Goal: Information Seeking & Learning: Learn about a topic

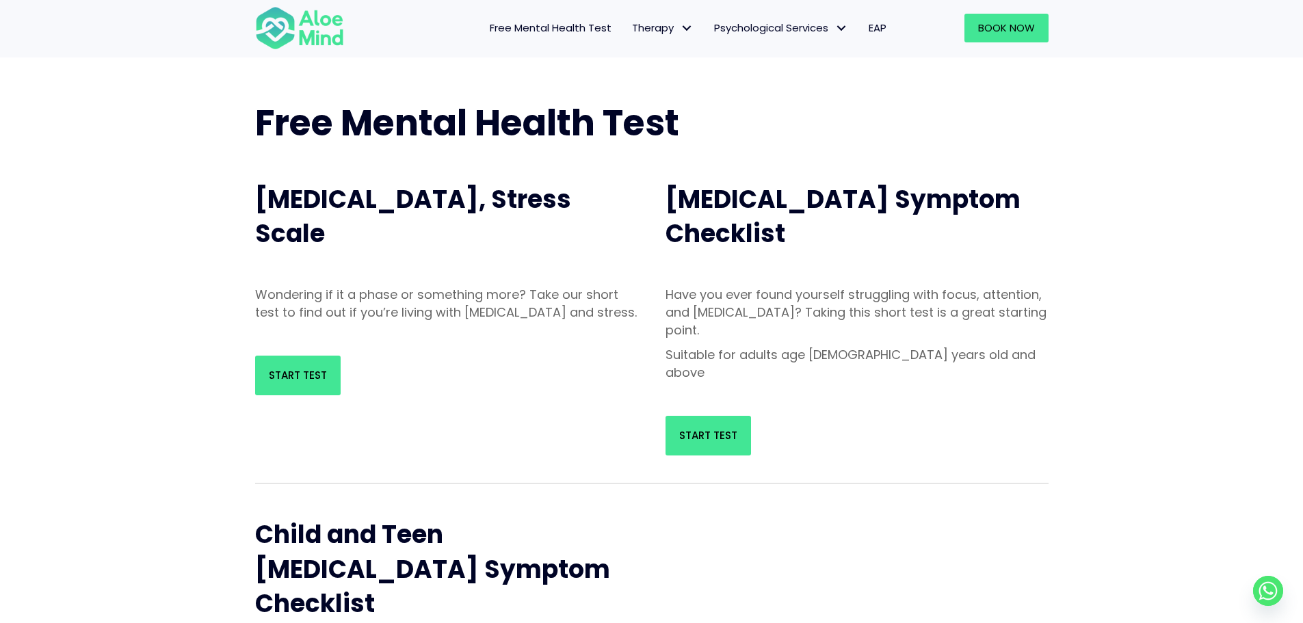
scroll to position [68, 0]
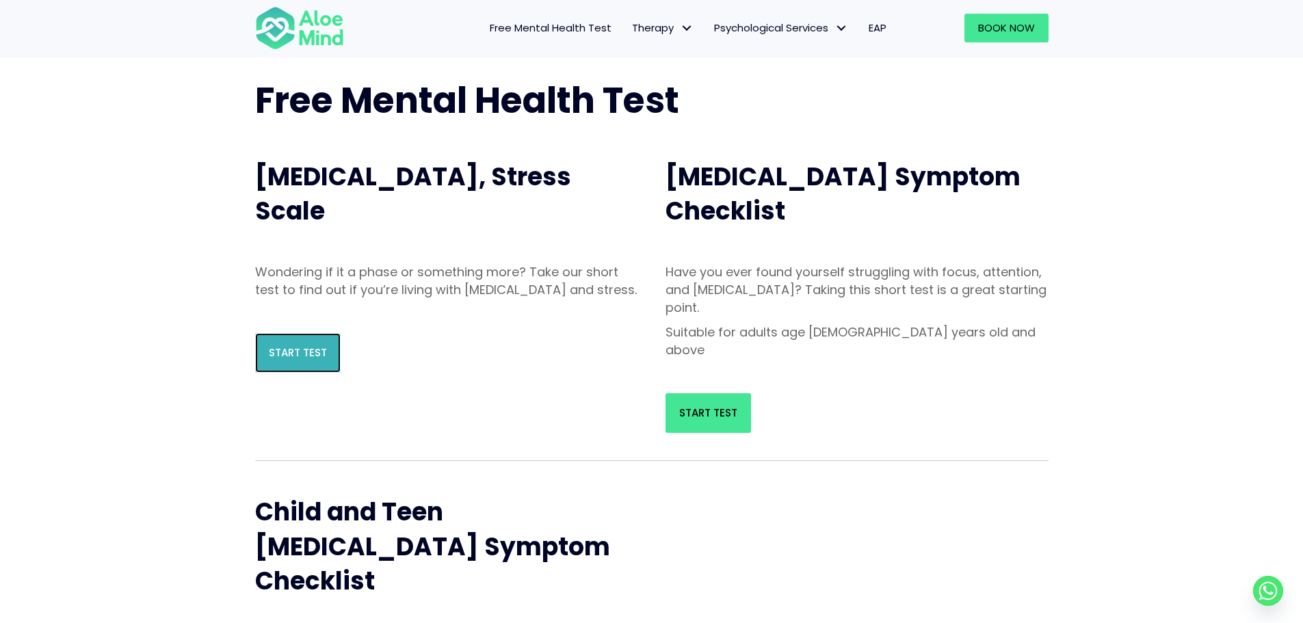
click at [280, 352] on link "Start Test" at bounding box center [297, 353] width 85 height 40
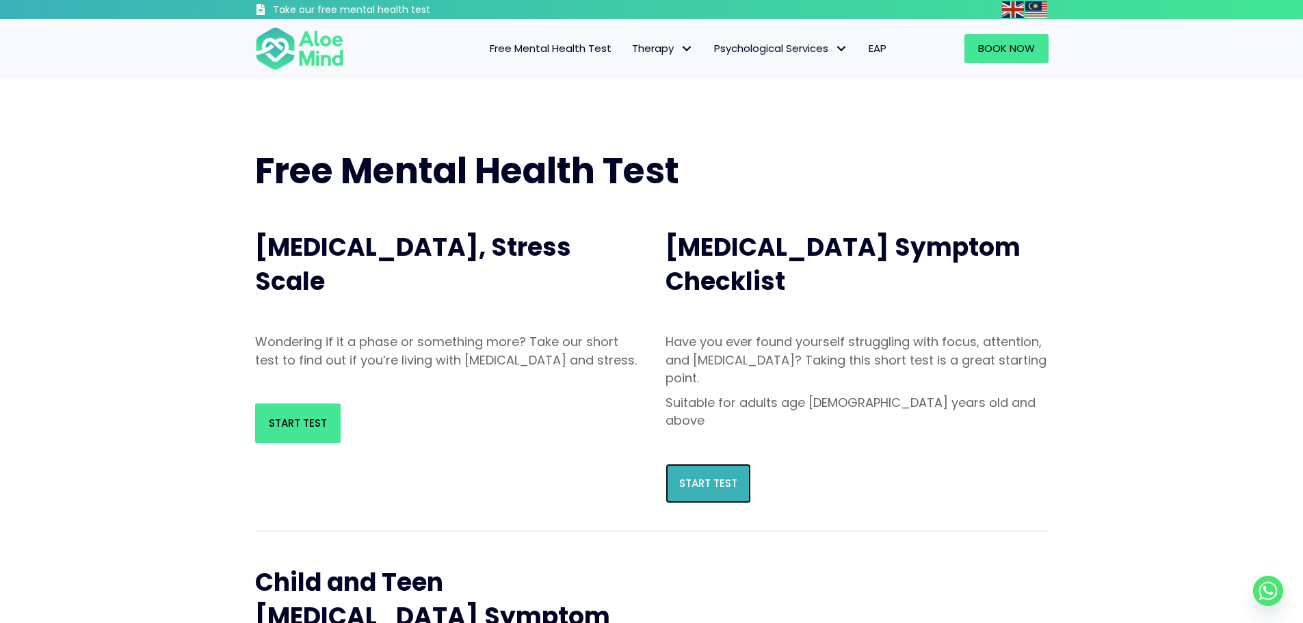
click at [707, 476] on span "Start Test" at bounding box center [708, 483] width 58 height 14
